Goal: Task Accomplishment & Management: Use online tool/utility

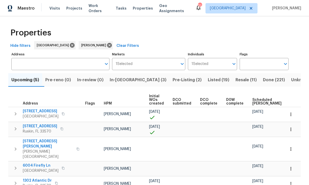
click at [129, 83] on span "In-[GEOGRAPHIC_DATA] (3)" at bounding box center [138, 79] width 57 height 7
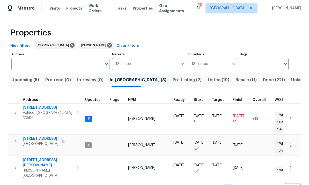
click at [34, 136] on span "[STREET_ADDRESS]" at bounding box center [41, 138] width 36 height 5
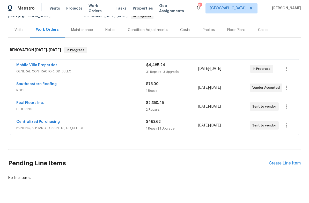
scroll to position [56, 0]
click at [32, 67] on link "Mobile Villa Properties" at bounding box center [36, 66] width 41 height 4
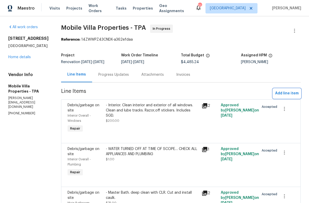
click at [289, 94] on span "Add line item" at bounding box center [287, 93] width 24 height 6
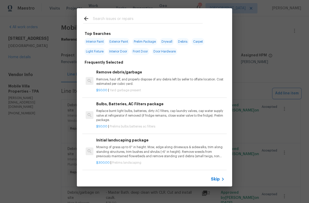
click at [280, 102] on div "Top Searches Interior Paint Exterior Paint Prelim Package Drywall Debris Carpet…" at bounding box center [154, 97] width 309 height 195
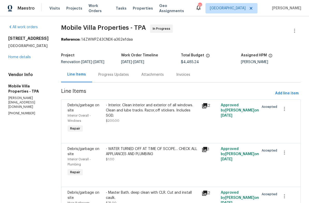
click at [14, 59] on link "Home details" at bounding box center [19, 57] width 23 height 4
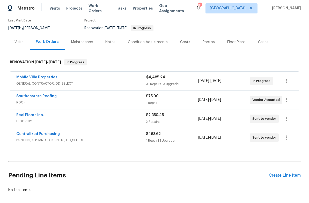
scroll to position [45, 0]
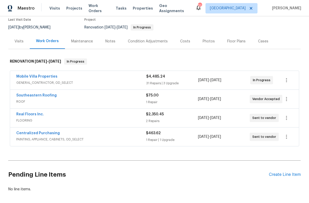
click at [135, 42] on div "Condition Adjustments" at bounding box center [148, 41] width 40 height 5
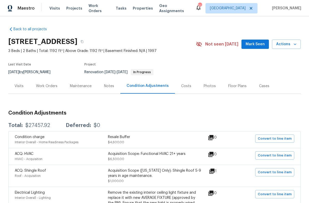
click at [41, 88] on div "Work Orders" at bounding box center [47, 86] width 22 height 5
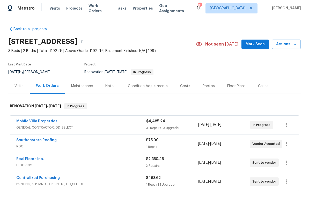
click at [29, 122] on link "Mobile Villa Properties" at bounding box center [36, 122] width 41 height 4
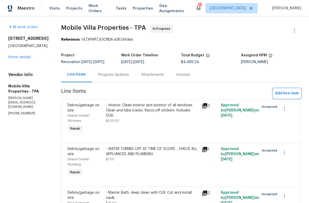
click at [289, 94] on span "Add line item" at bounding box center [287, 93] width 24 height 6
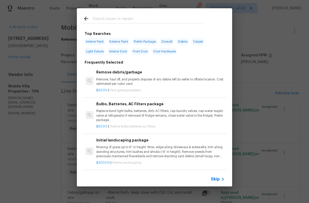
click at [147, 16] on input "text" at bounding box center [148, 20] width 110 height 8
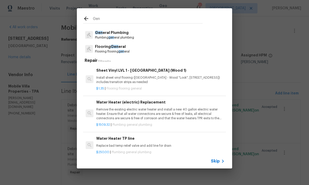
scroll to position [9, 0]
type input "G"
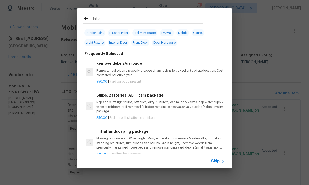
type input "Inter"
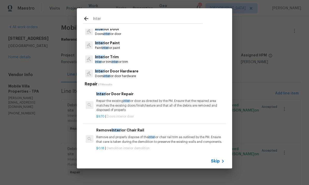
scroll to position [33, 0]
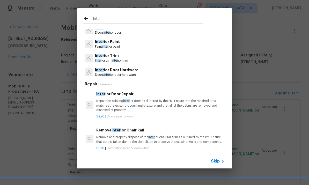
click at [104, 45] on p "Paint inter ior paint" at bounding box center [107, 47] width 25 height 4
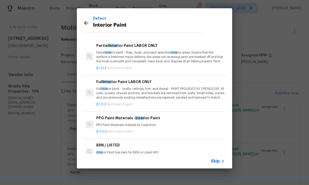
click at [171, 93] on p "Full Inter ior paint - (walls, ceilings, trim, and doors) - PAINT PROVIDED BY O…" at bounding box center [160, 93] width 129 height 13
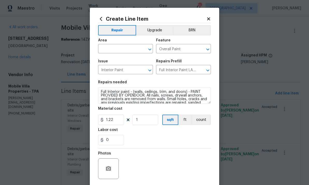
click at [122, 46] on input "text" at bounding box center [118, 49] width 40 height 8
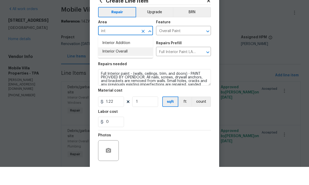
click at [129, 66] on li "Interior Overall" at bounding box center [125, 70] width 55 height 9
type input "Interior Overall"
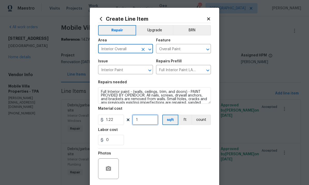
click at [150, 122] on input "1" at bounding box center [145, 120] width 26 height 10
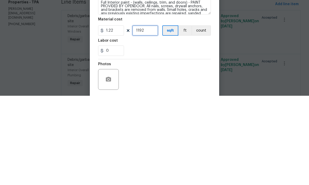
type input "1192"
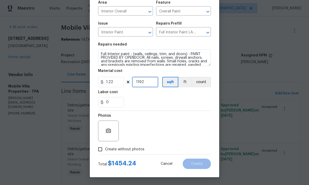
scroll to position [39, 0]
click at [133, 150] on span "Create without photos" at bounding box center [124, 149] width 39 height 5
click at [105, 150] on input "Create without photos" at bounding box center [100, 150] width 10 height 10
checkbox input "true"
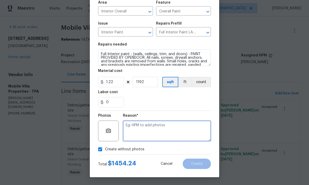
click at [169, 132] on textarea at bounding box center [167, 131] width 88 height 21
type textarea "N"
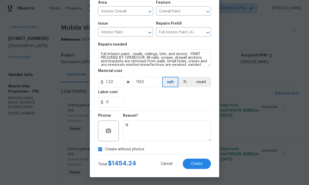
click at [196, 164] on span "Create" at bounding box center [197, 164] width 12 height 4
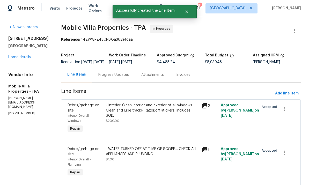
scroll to position [0, 0]
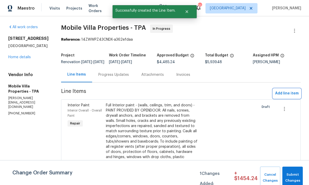
click at [291, 96] on span "Add line item" at bounding box center [287, 93] width 24 height 6
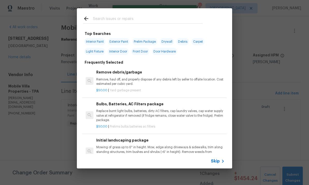
click at [166, 16] on input "text" at bounding box center [148, 20] width 110 height 8
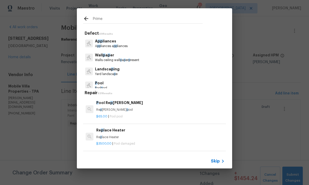
type input "Primer"
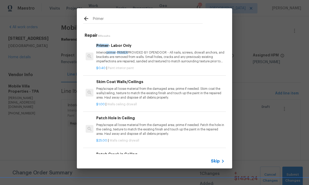
click at [157, 50] on div "Primer - Labor Only Interior primer - PRIMER PROVIDED BY OPENDOOR - All nails, …" at bounding box center [160, 53] width 129 height 21
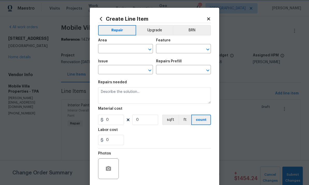
type input "Overall Paint"
type input "Interior Paint"
type input "Primer - Labor Only $0.40"
type textarea "Interior primer - PRIMER PROVIDED BY OPENDOOR - All nails, screws, drywall anch…"
type input "0.4"
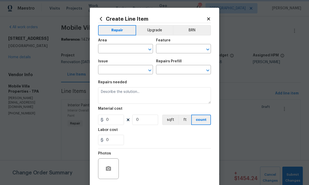
type input "1"
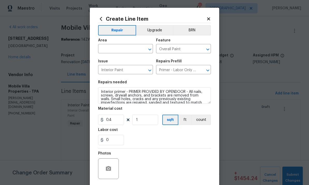
click at [126, 51] on input "text" at bounding box center [118, 49] width 40 height 8
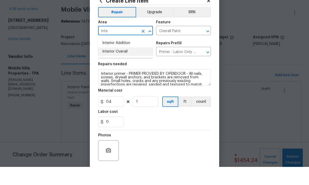
click at [131, 66] on li "Interior Overall" at bounding box center [125, 70] width 55 height 9
type input "Interior Overall"
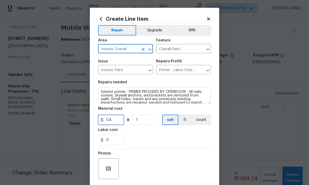
click at [115, 120] on input "0.4" at bounding box center [111, 120] width 26 height 10
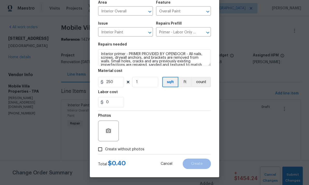
scroll to position [39, 0]
type input "250"
click at [131, 149] on span "Create without photos" at bounding box center [124, 149] width 39 height 5
click at [105, 149] on input "Create without photos" at bounding box center [100, 150] width 10 height 10
checkbox input "true"
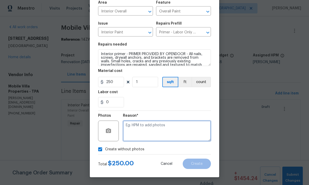
click at [170, 126] on textarea at bounding box center [167, 131] width 88 height 21
type textarea "N"
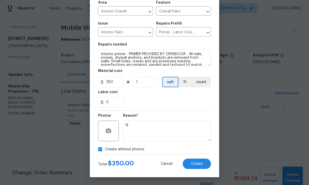
click at [206, 165] on button "Create" at bounding box center [197, 164] width 28 height 10
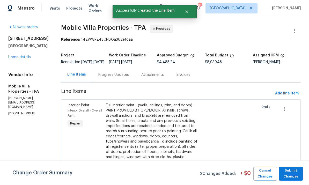
scroll to position [0, 0]
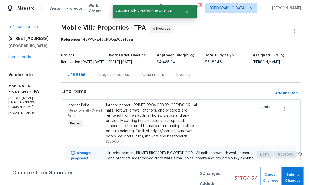
click at [295, 175] on span "Submit Changes" at bounding box center [292, 178] width 15 height 12
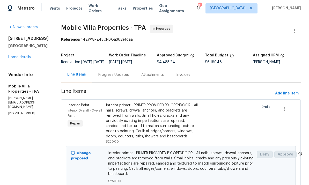
click at [17, 59] on link "Home details" at bounding box center [19, 57] width 23 height 4
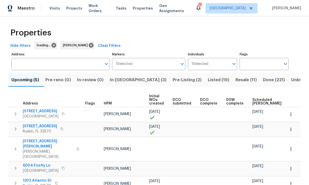
click at [125, 84] on button "In-[GEOGRAPHIC_DATA] (3)" at bounding box center [138, 79] width 63 height 13
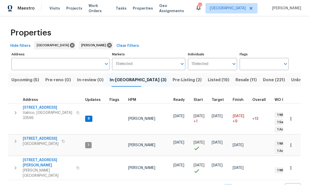
click at [39, 136] on span "[STREET_ADDRESS]" at bounding box center [41, 138] width 36 height 5
